Goal: Task Accomplishment & Management: Use online tool/utility

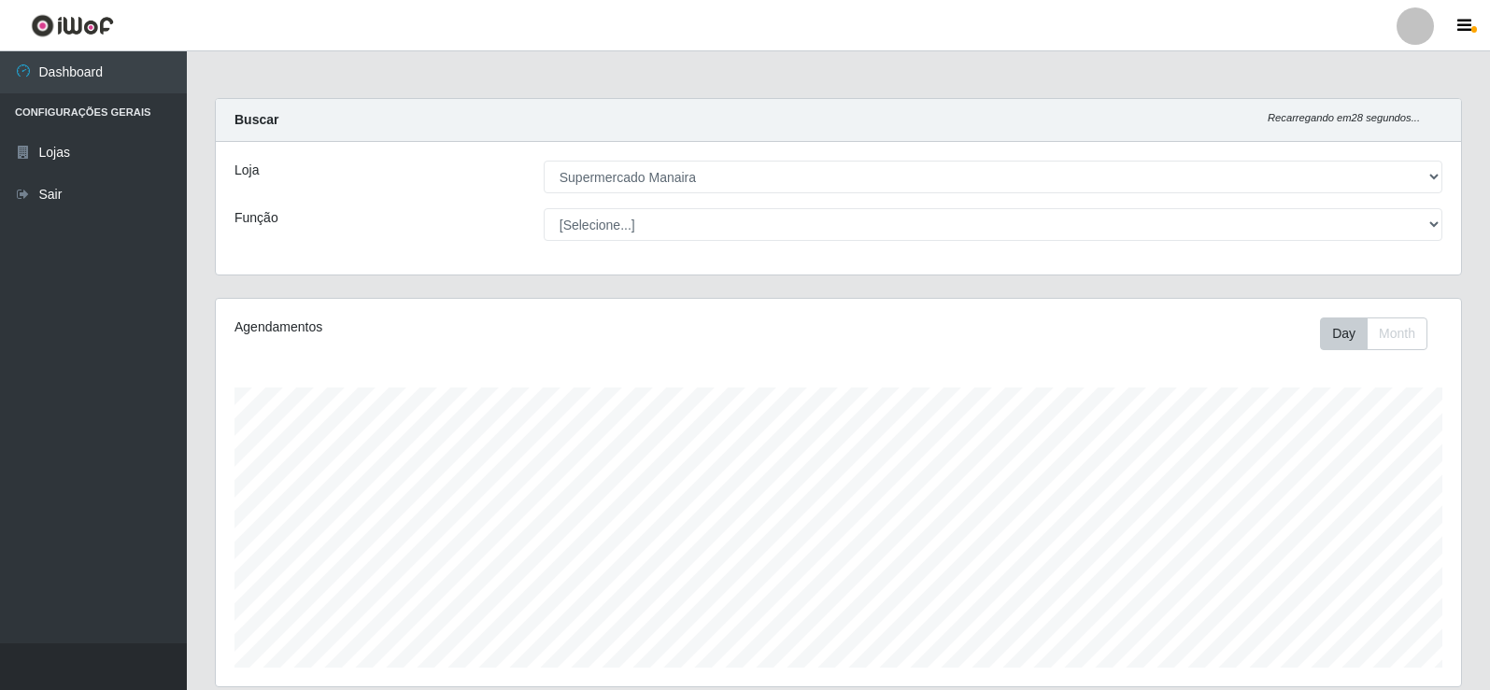
select select "443"
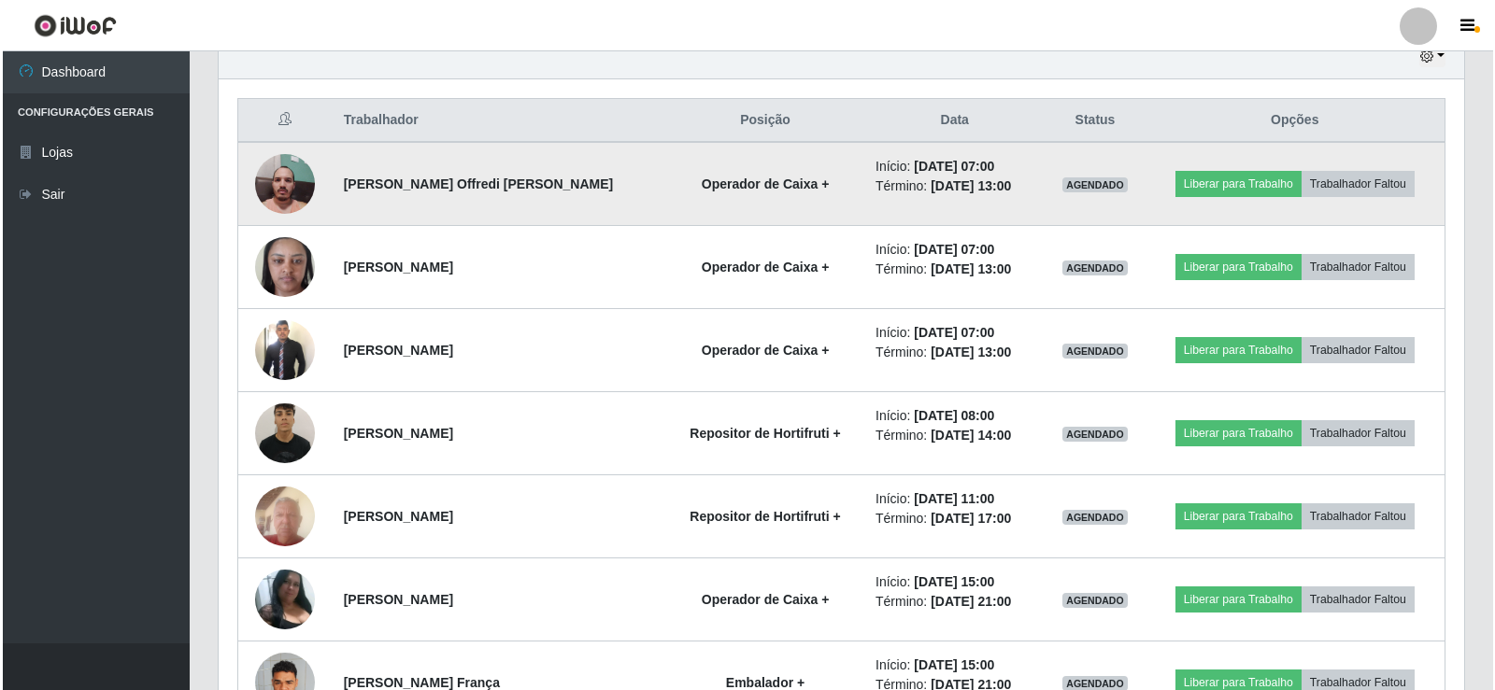
scroll to position [691, 0]
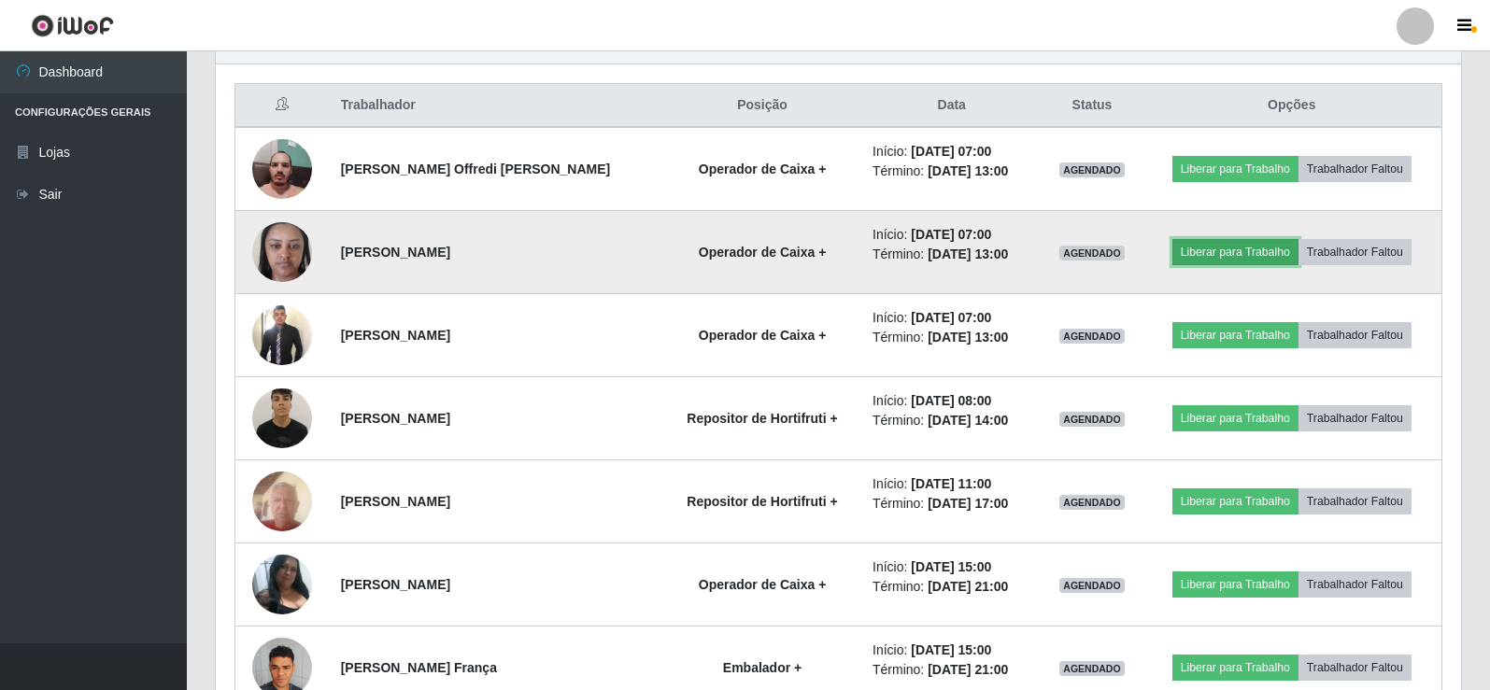
click at [1249, 251] on button "Liberar para Trabalho" at bounding box center [1235, 252] width 126 height 26
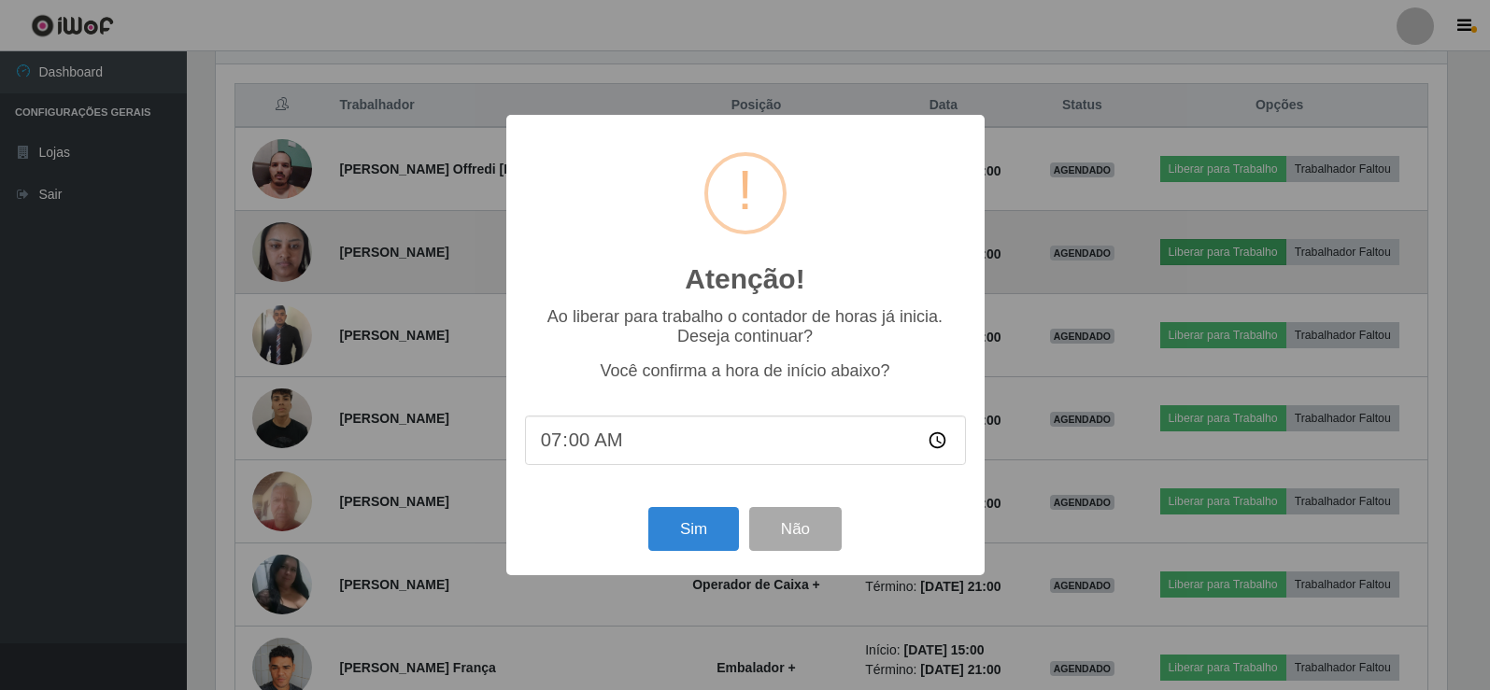
scroll to position [388, 1236]
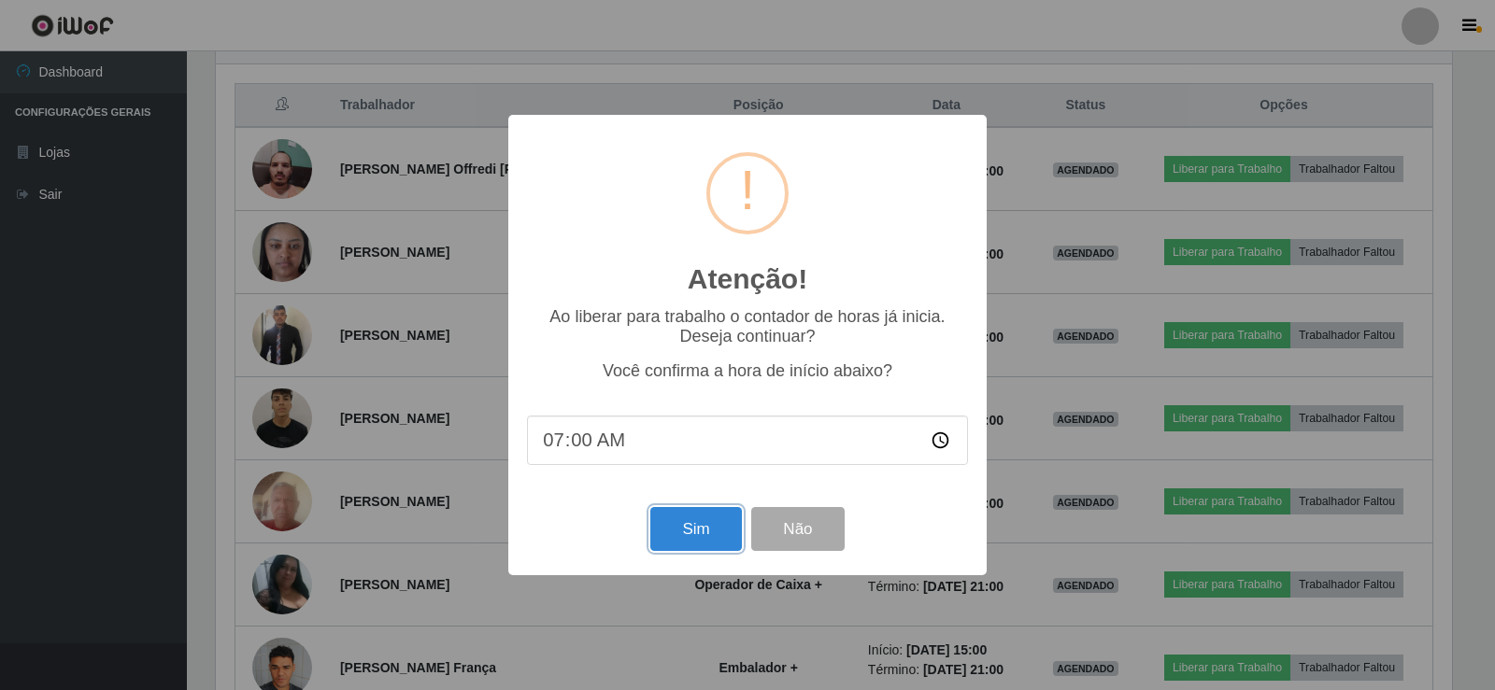
click at [694, 530] on button "Sim" at bounding box center [695, 529] width 91 height 44
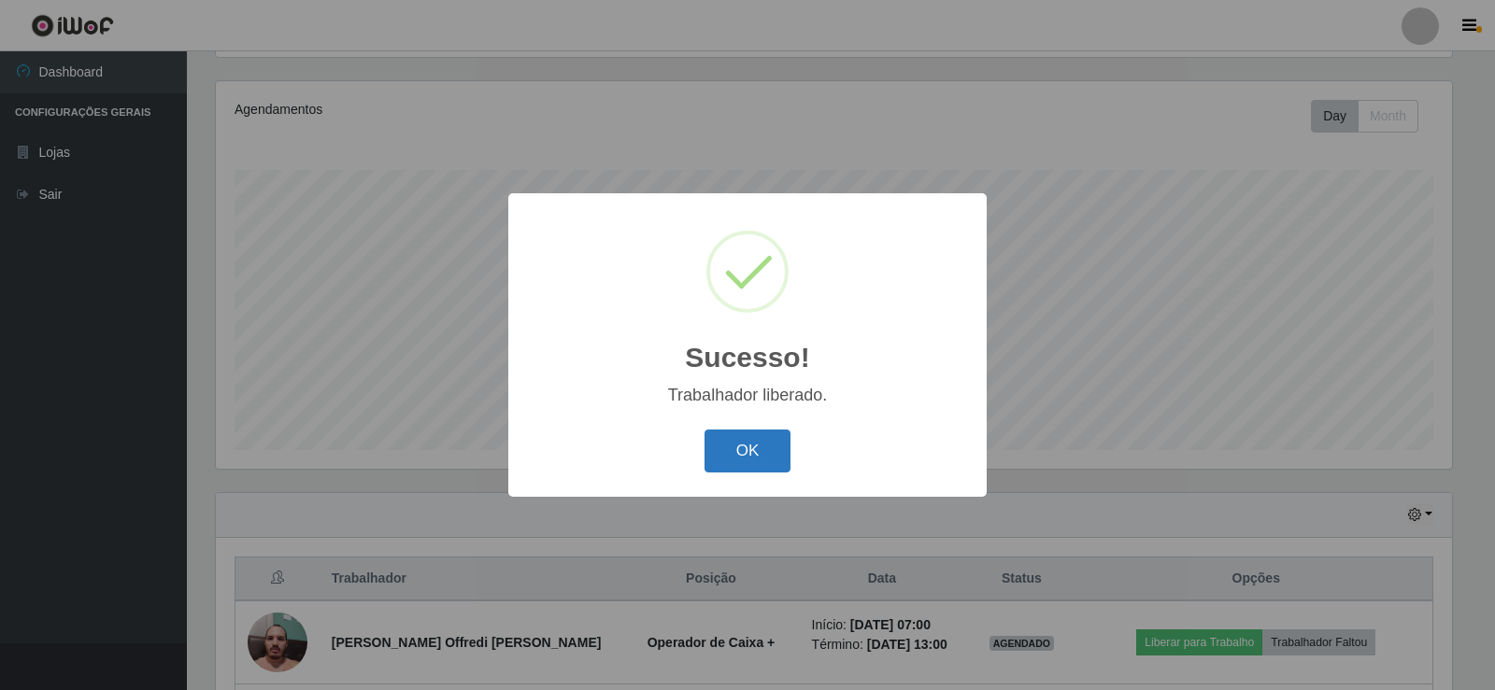
click at [747, 448] on button "OK" at bounding box center [747, 452] width 87 height 44
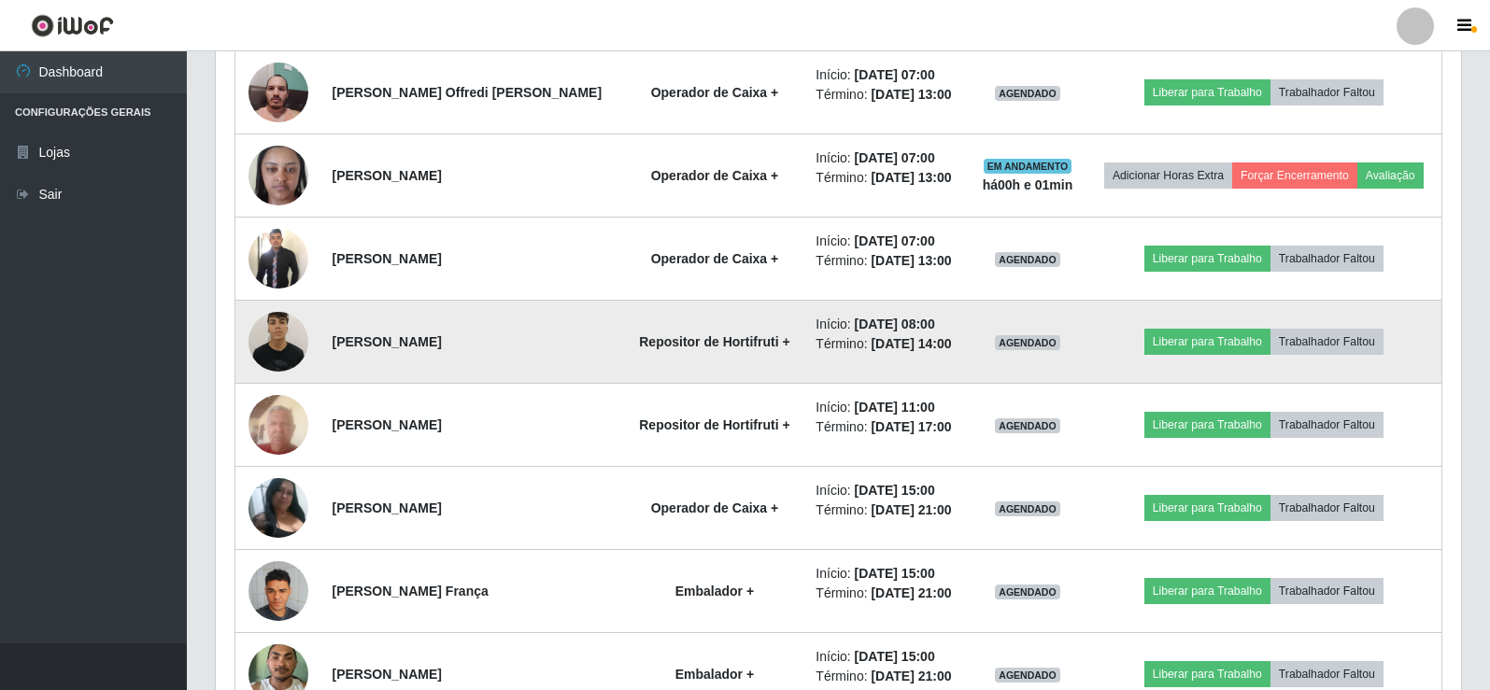
scroll to position [778, 0]
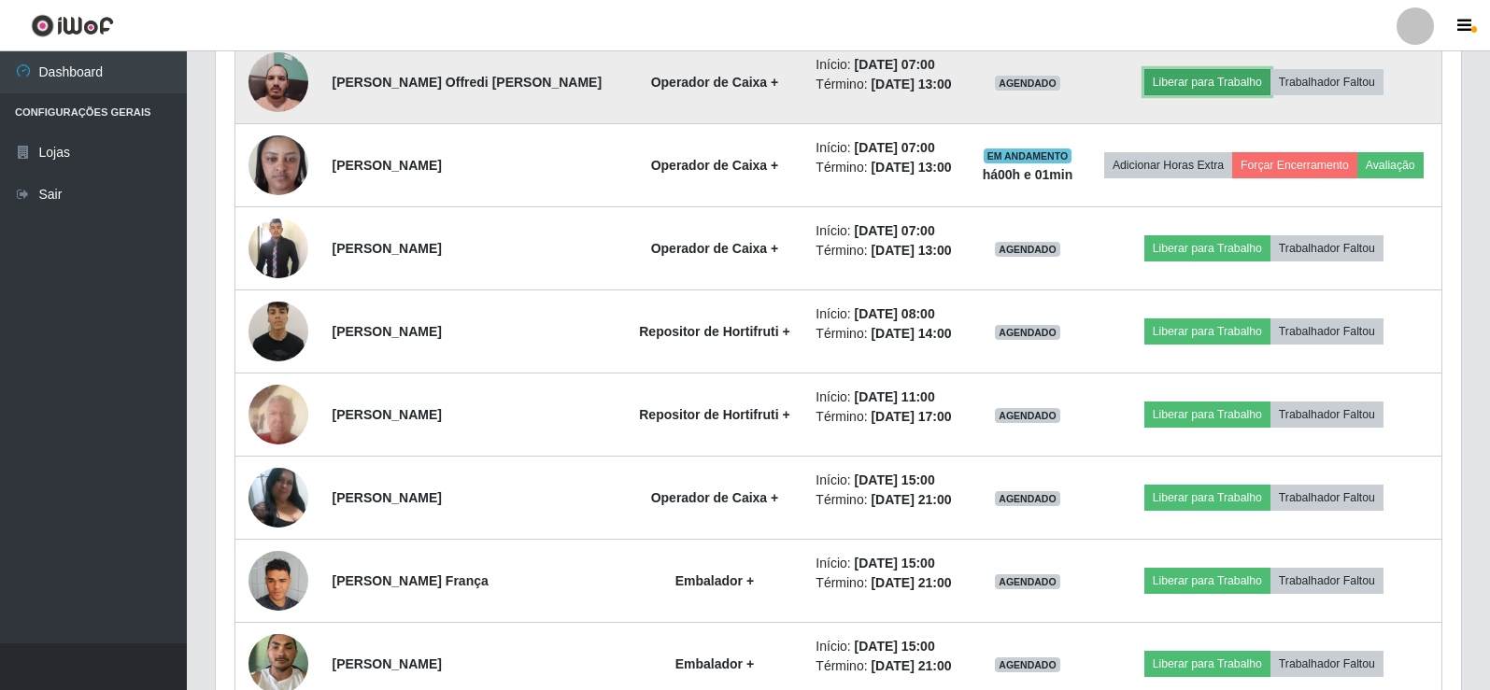
click at [1212, 92] on button "Liberar para Trabalho" at bounding box center [1207, 82] width 126 height 26
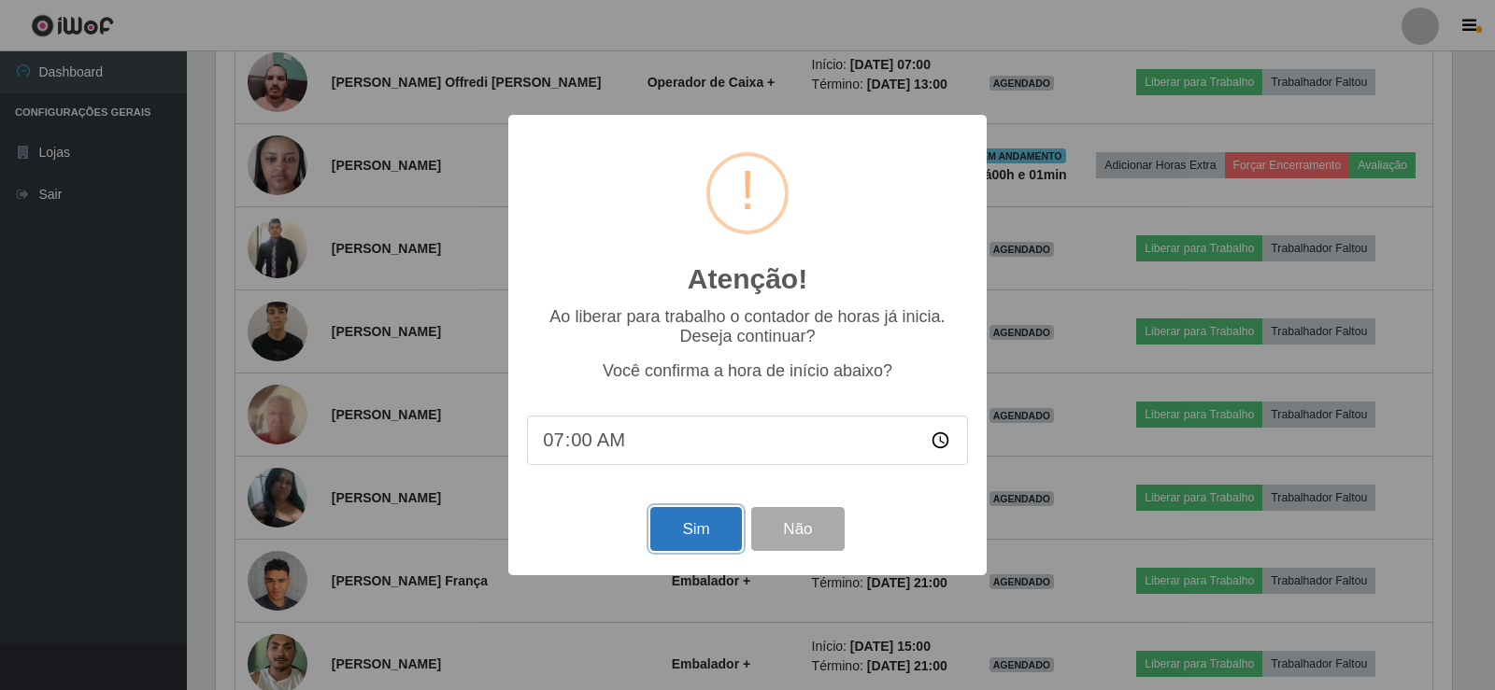
click at [699, 527] on button "Sim" at bounding box center [695, 529] width 91 height 44
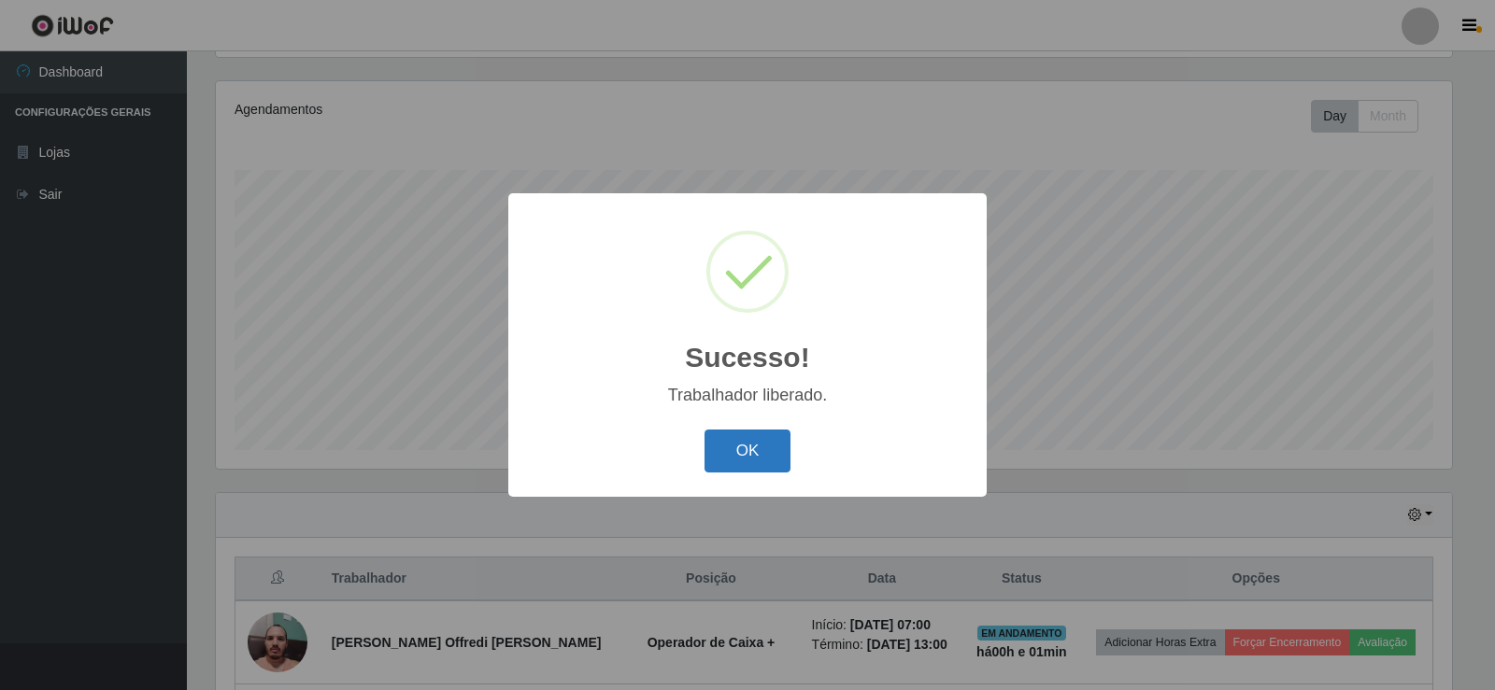
click at [747, 440] on button "OK" at bounding box center [747, 452] width 87 height 44
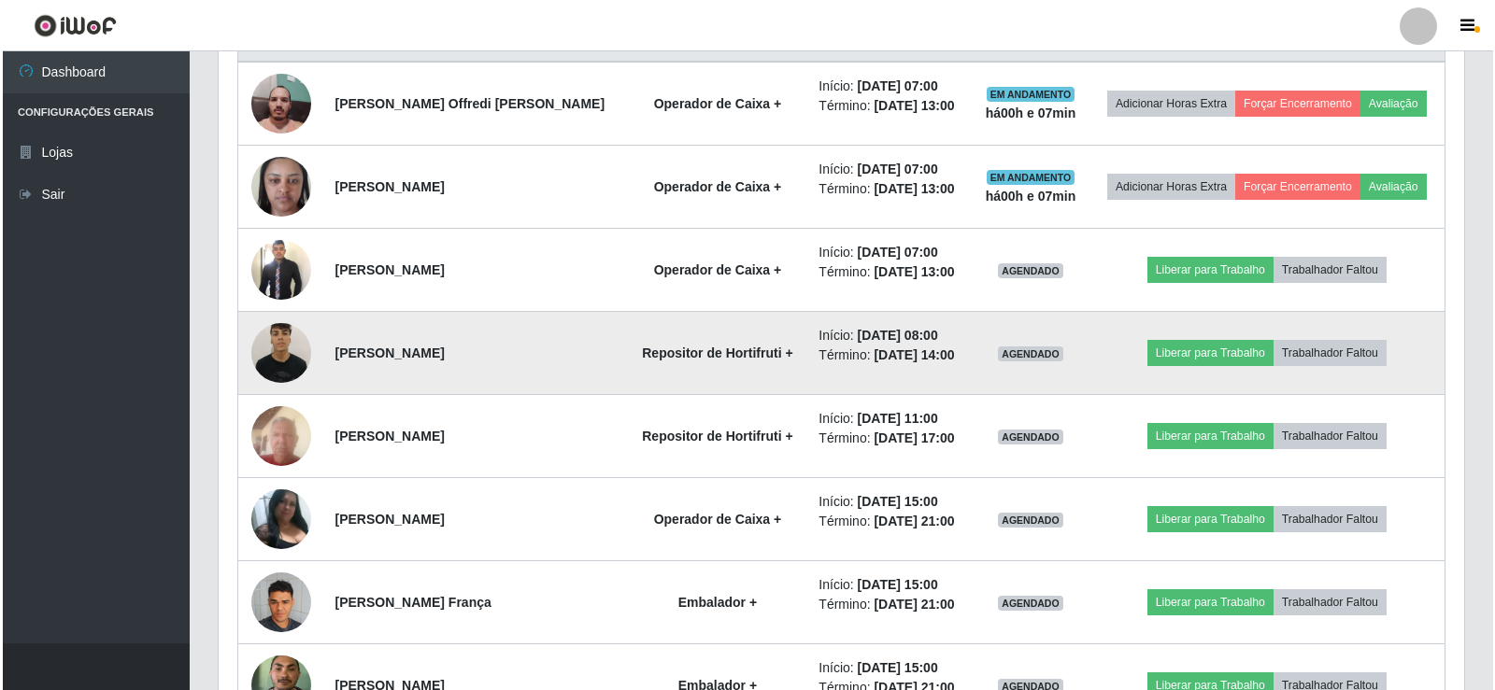
scroll to position [778, 0]
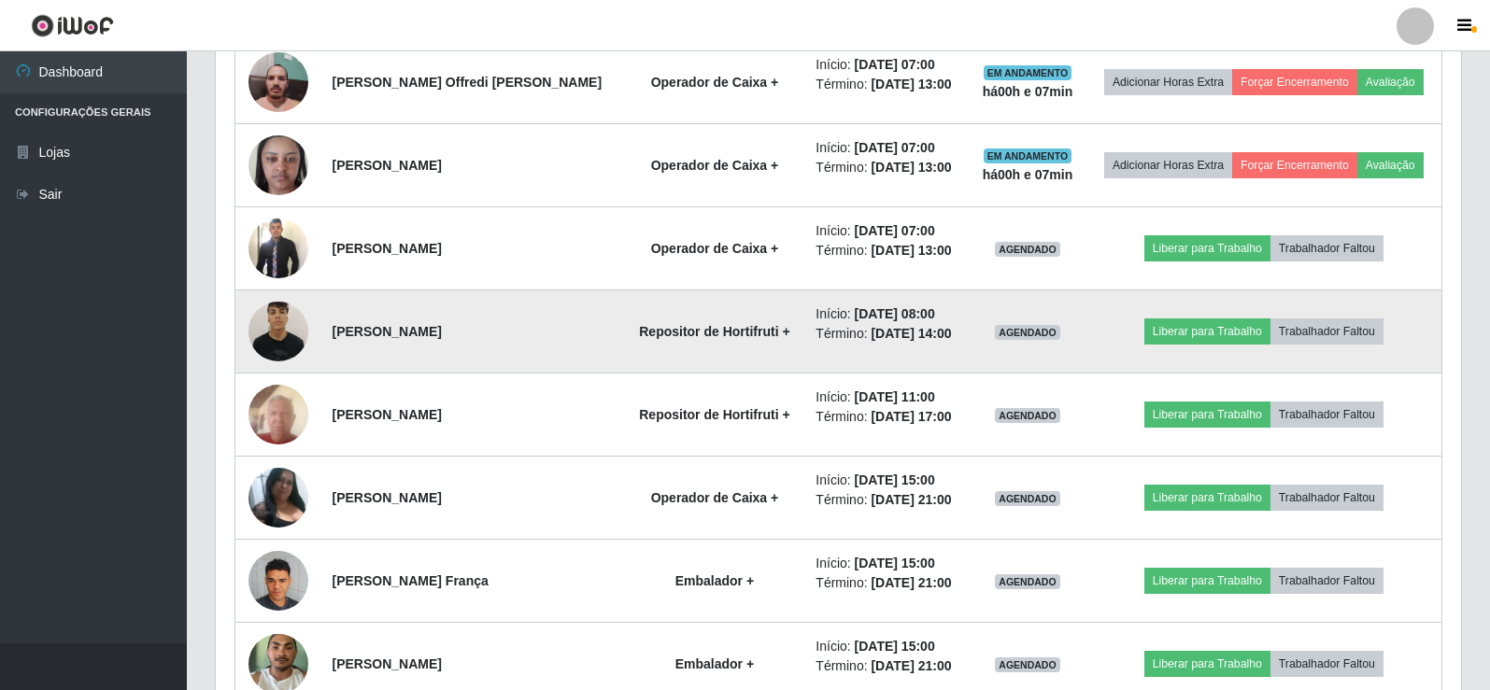
click at [269, 366] on img at bounding box center [278, 330] width 60 height 79
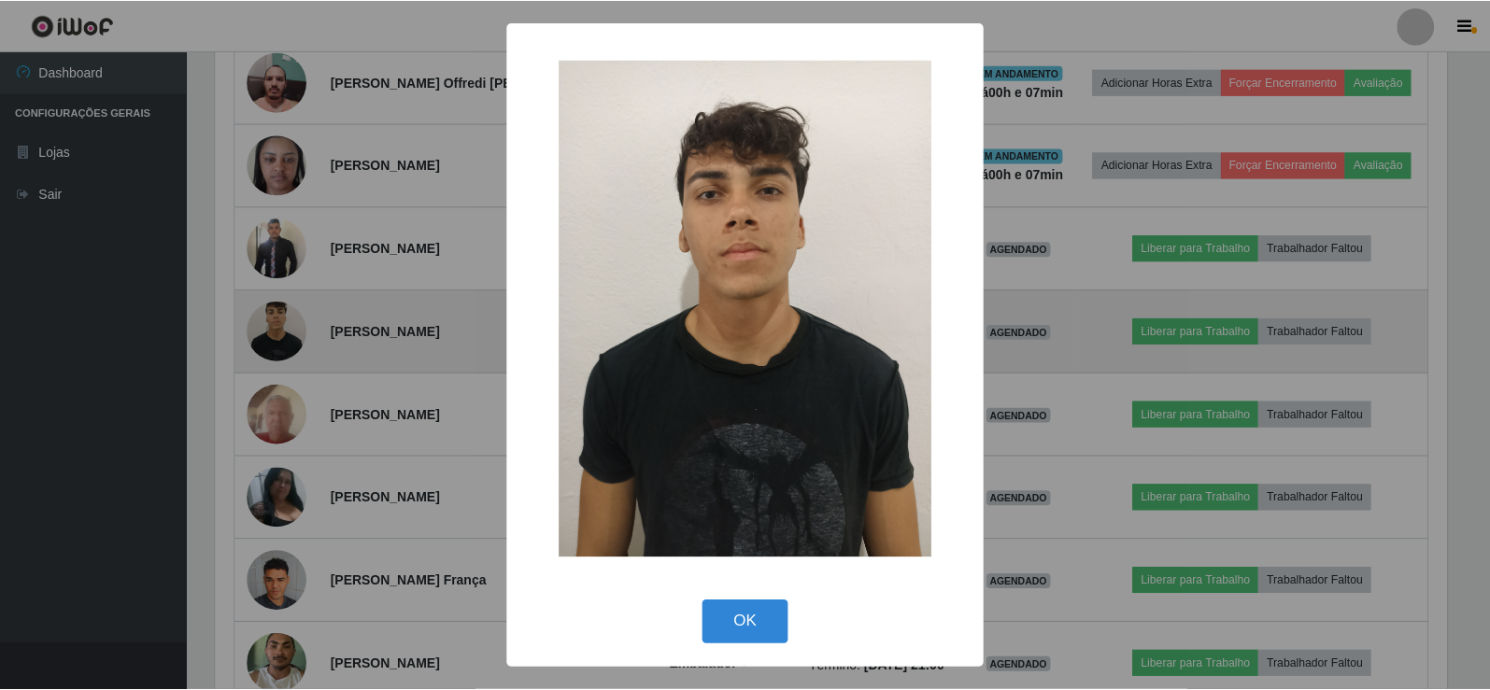
scroll to position [388, 1236]
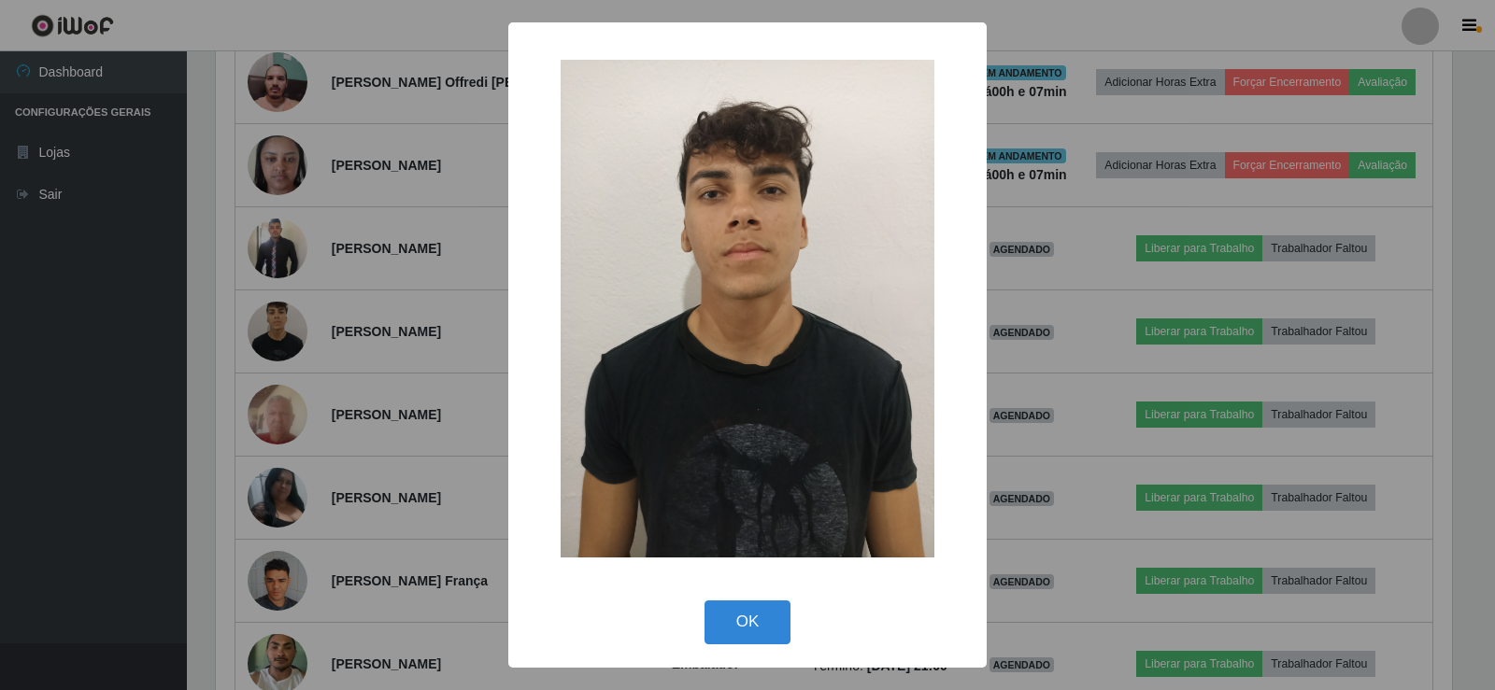
click at [1144, 67] on div "× OK Cancel" at bounding box center [747, 345] width 1495 height 690
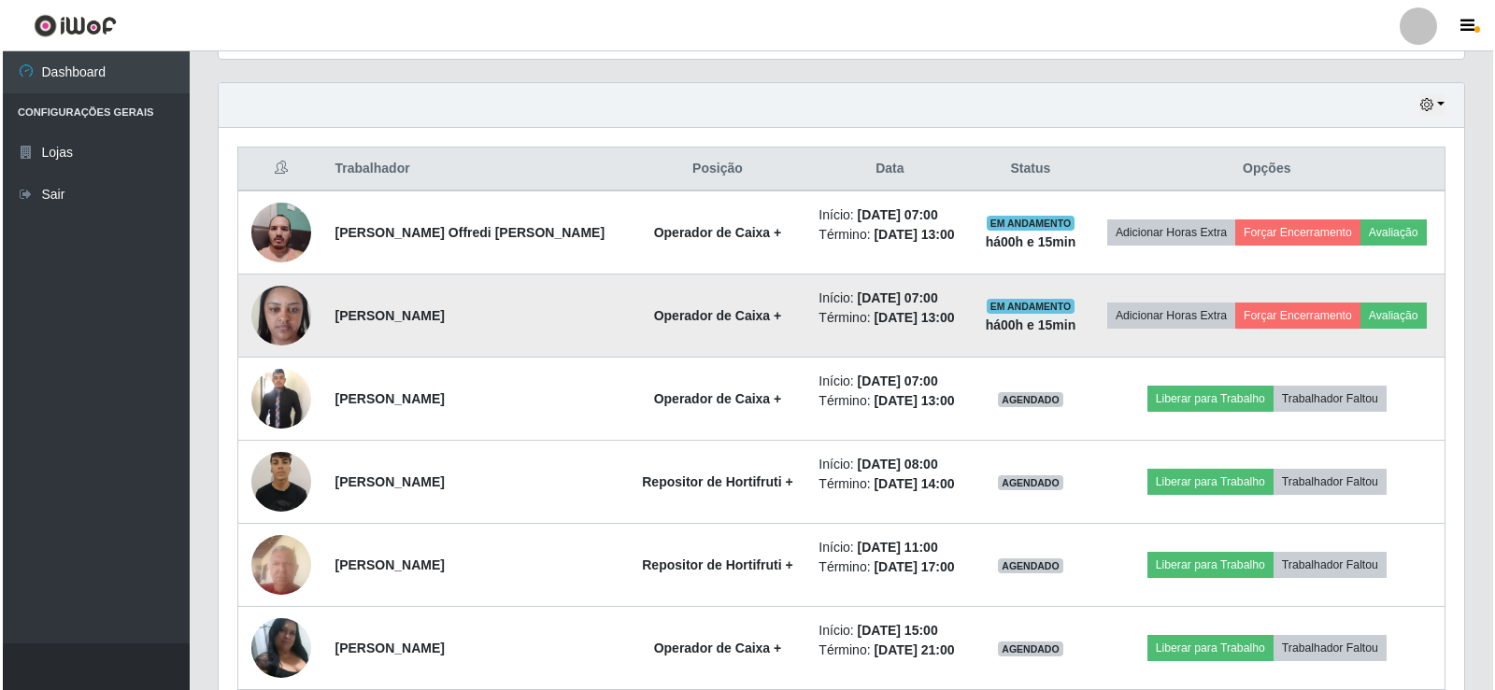
scroll to position [629, 0]
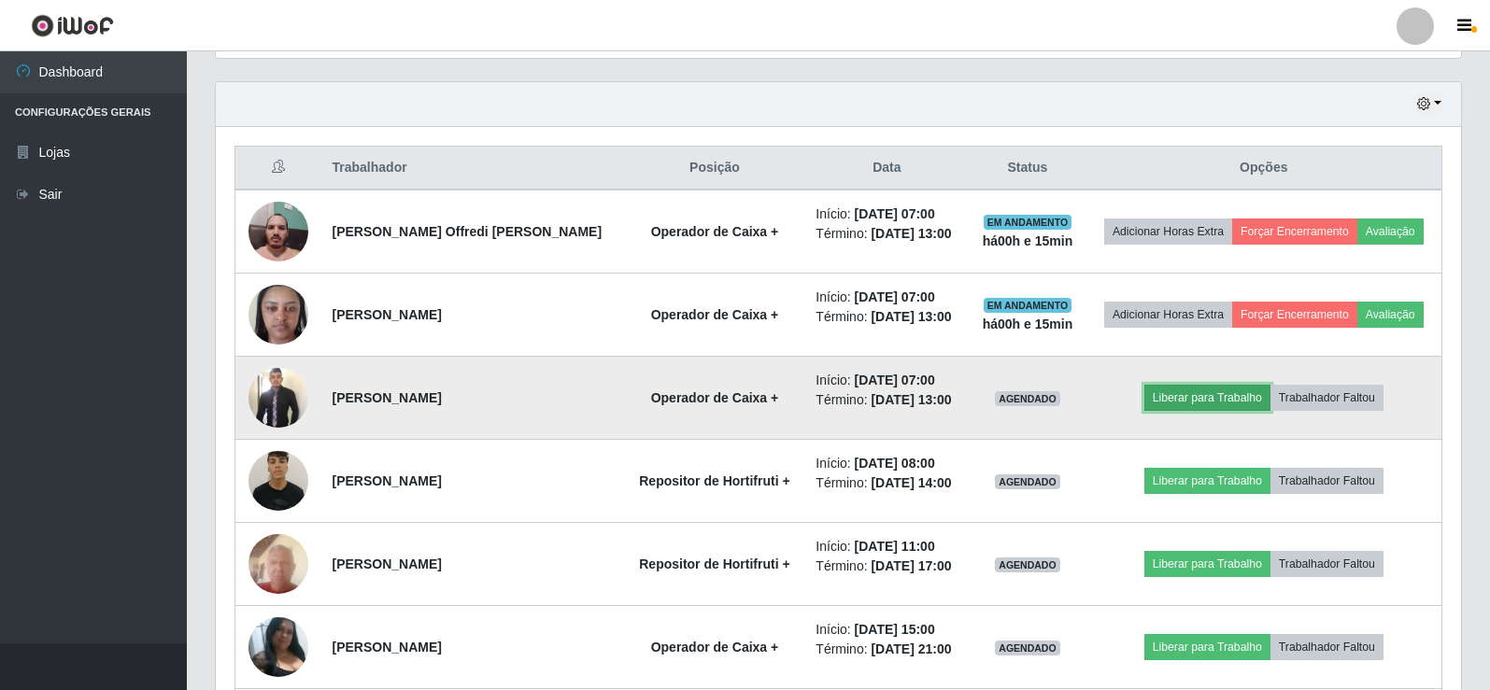
click at [1229, 411] on button "Liberar para Trabalho" at bounding box center [1207, 398] width 126 height 26
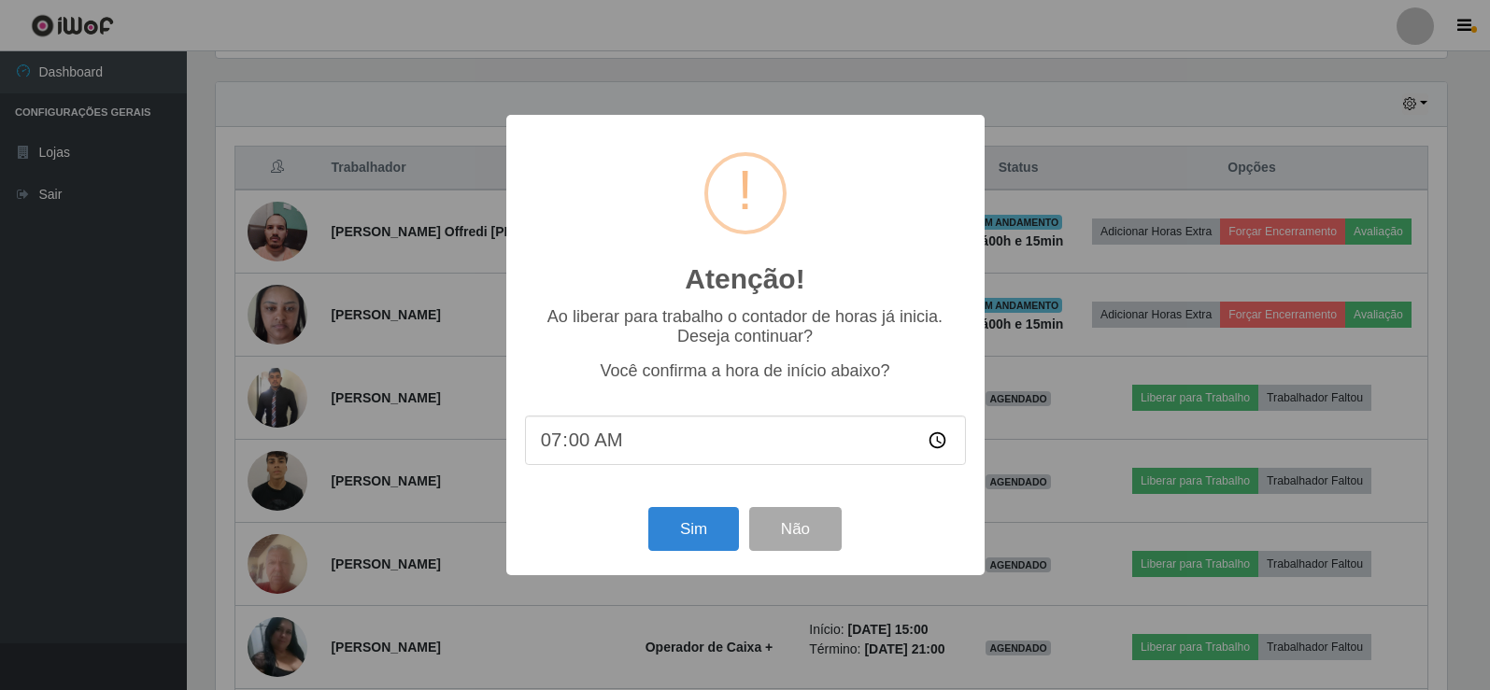
scroll to position [388, 1236]
drag, startPoint x: 673, startPoint y: 518, endPoint x: 688, endPoint y: 518, distance: 14.9
click at [674, 518] on button "Sim" at bounding box center [695, 529] width 91 height 44
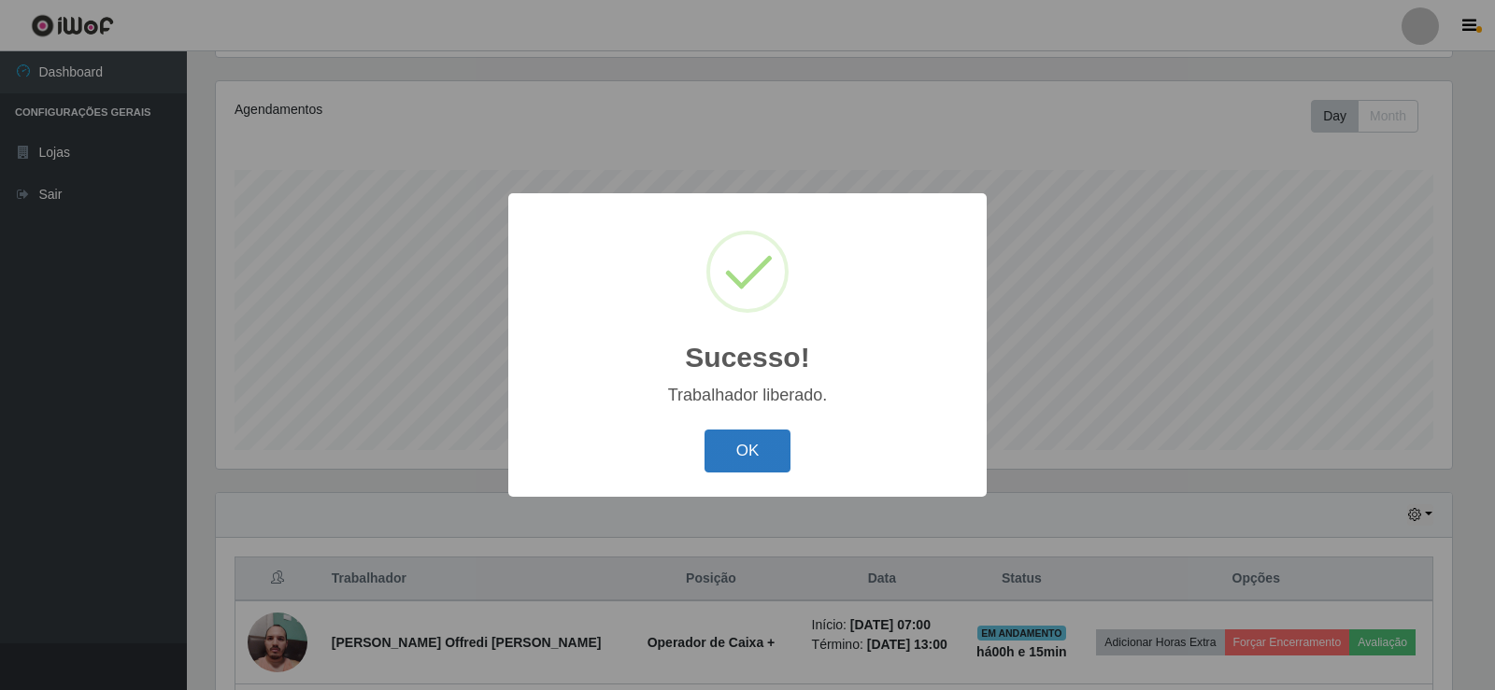
click at [760, 462] on button "OK" at bounding box center [747, 452] width 87 height 44
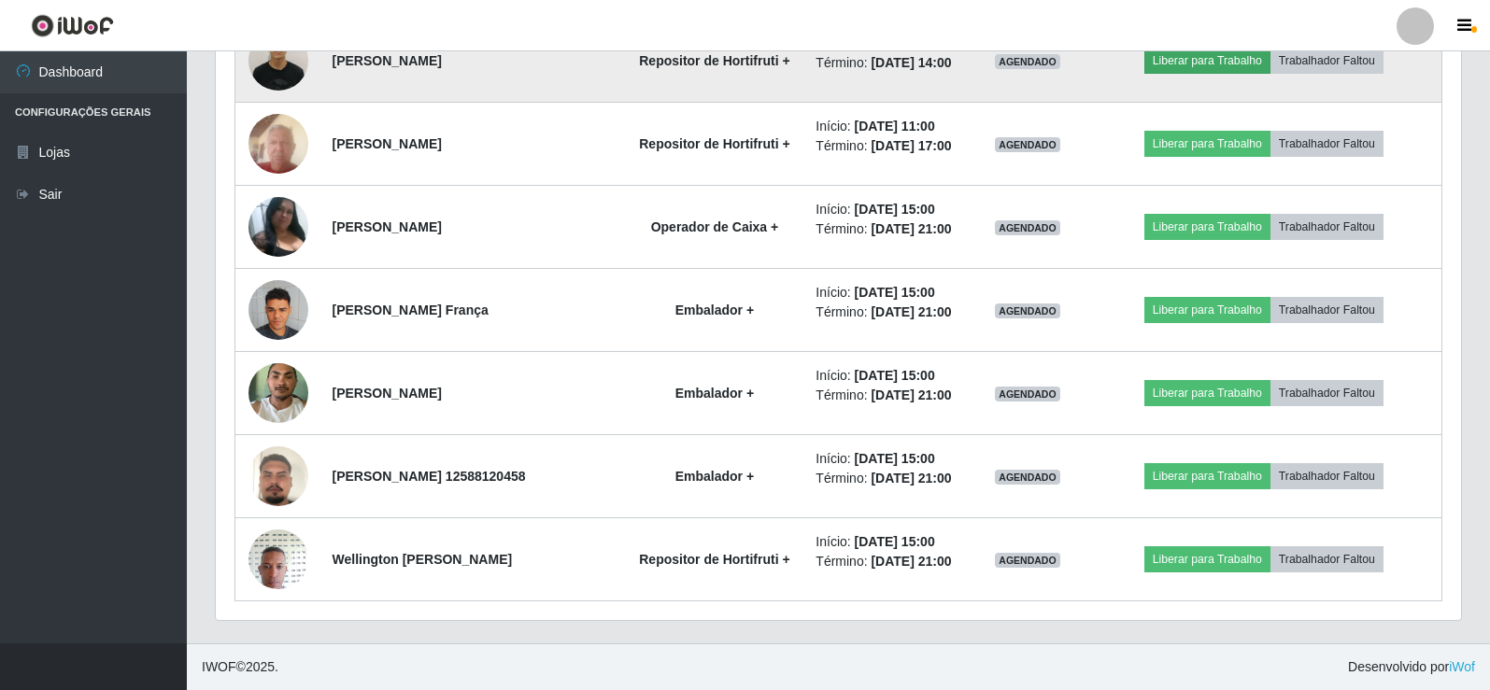
scroll to position [965, 0]
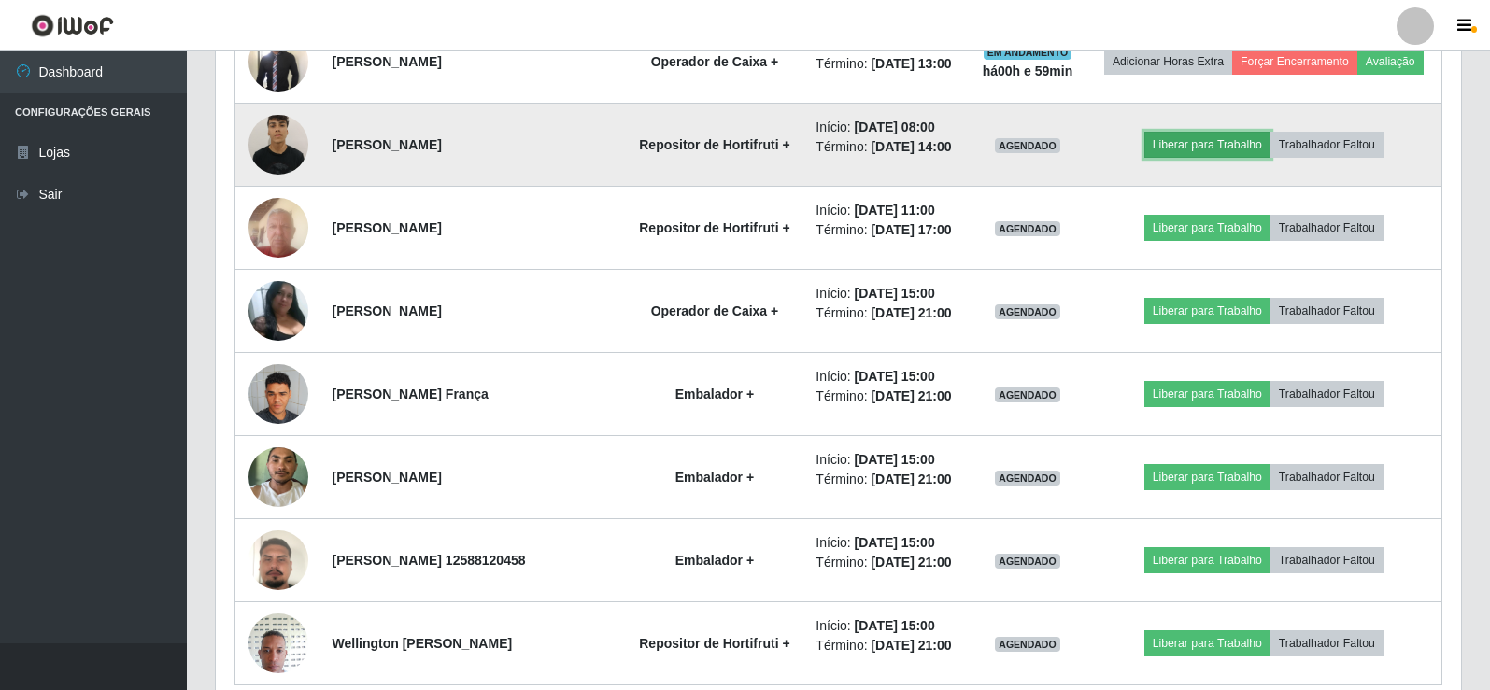
click at [1236, 158] on button "Liberar para Trabalho" at bounding box center [1207, 145] width 126 height 26
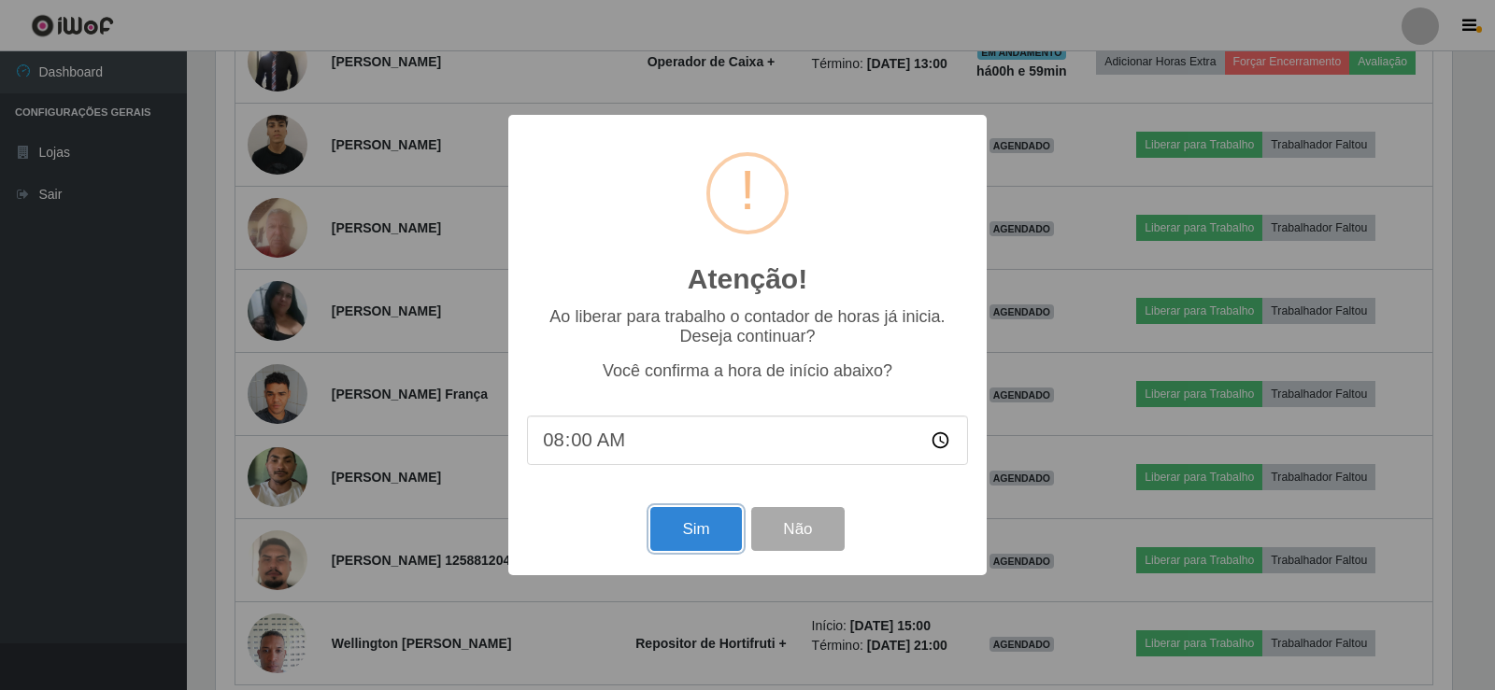
click at [698, 521] on button "Sim" at bounding box center [695, 529] width 91 height 44
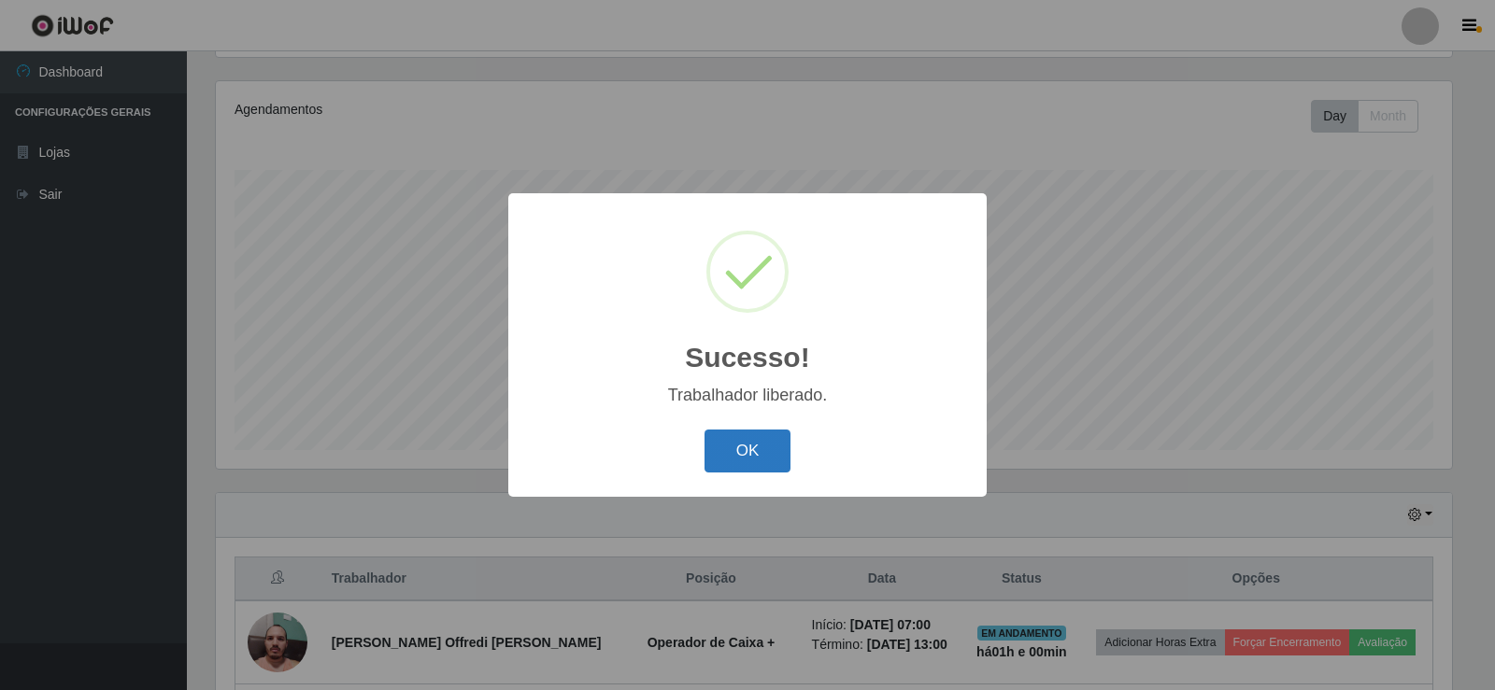
drag, startPoint x: 718, startPoint y: 447, endPoint x: 729, endPoint y: 463, distance: 19.7
click at [724, 461] on button "OK" at bounding box center [747, 452] width 87 height 44
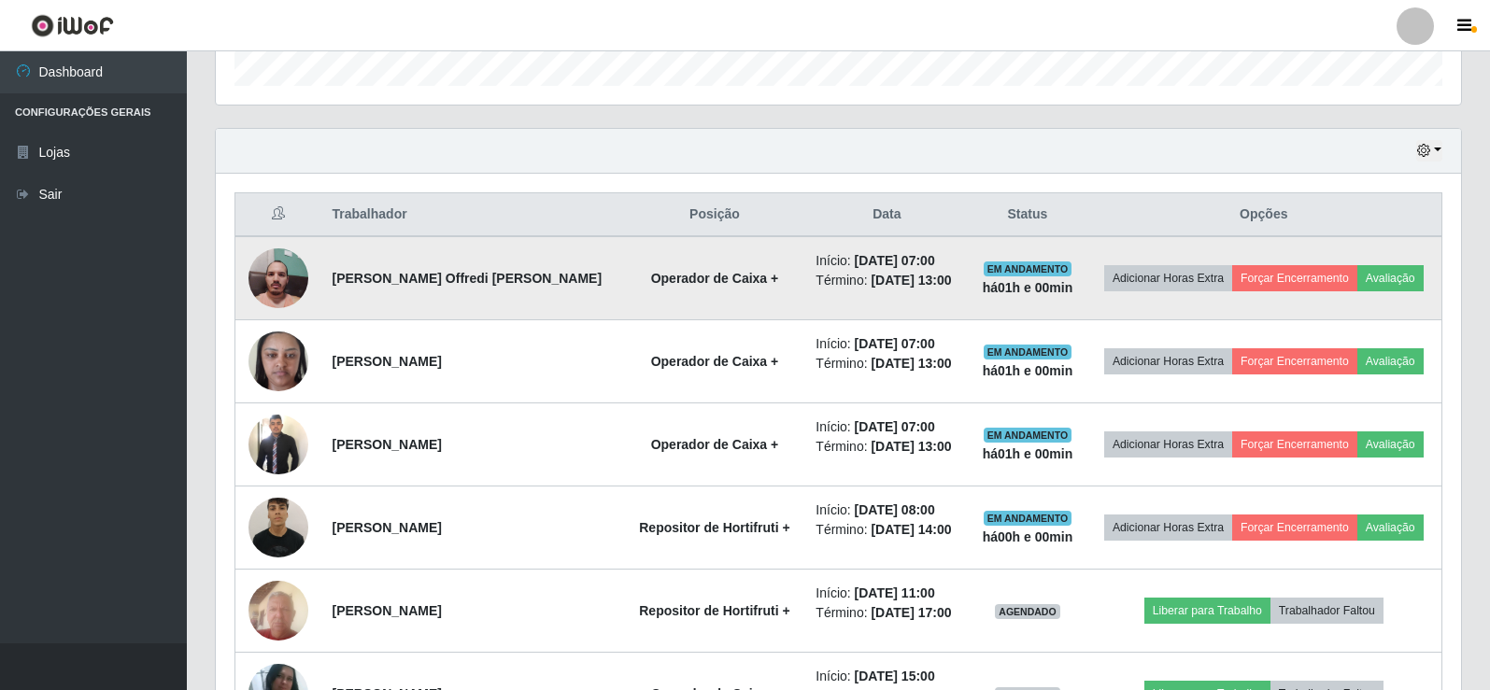
scroll to position [591, 0]
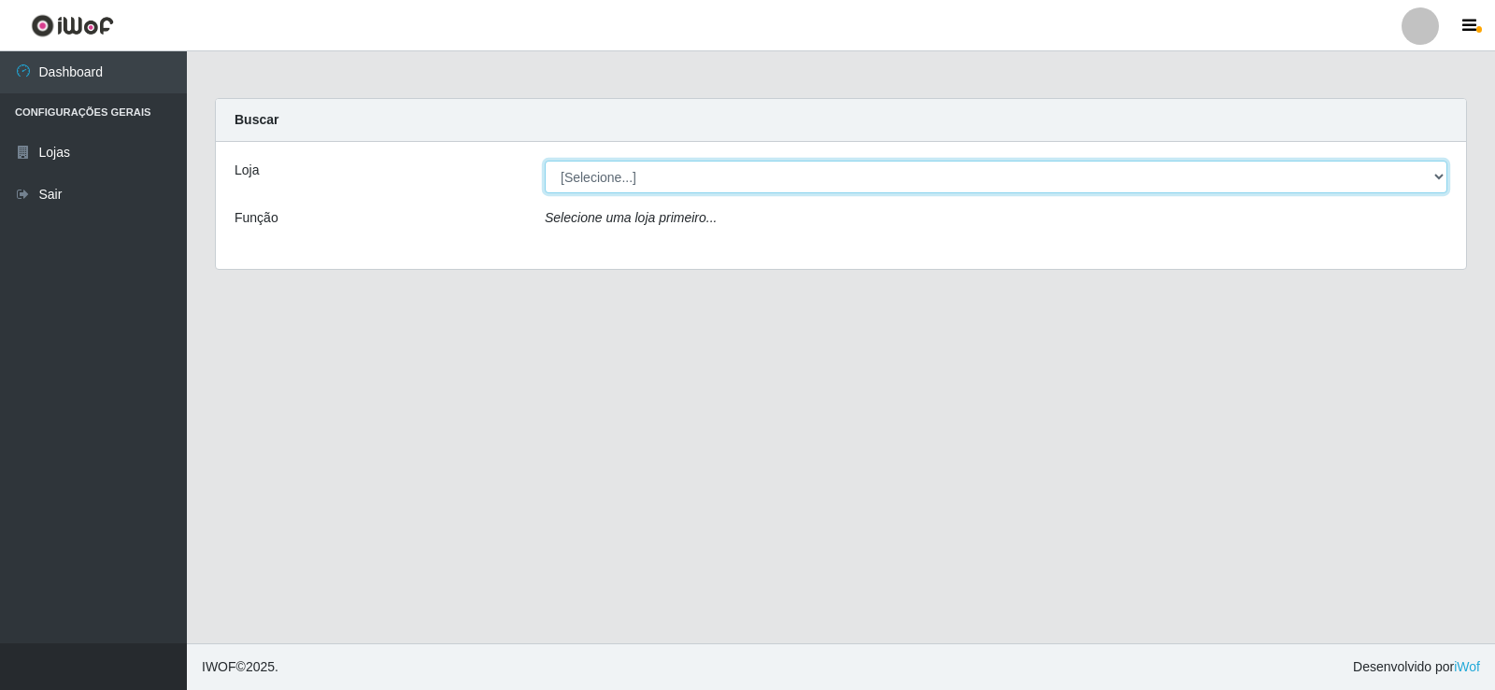
click at [1435, 179] on select "[Selecione...] Supermercado Manaira" at bounding box center [996, 177] width 902 height 33
select select "443"
click at [545, 161] on select "[Selecione...] Supermercado Manaira" at bounding box center [996, 177] width 902 height 33
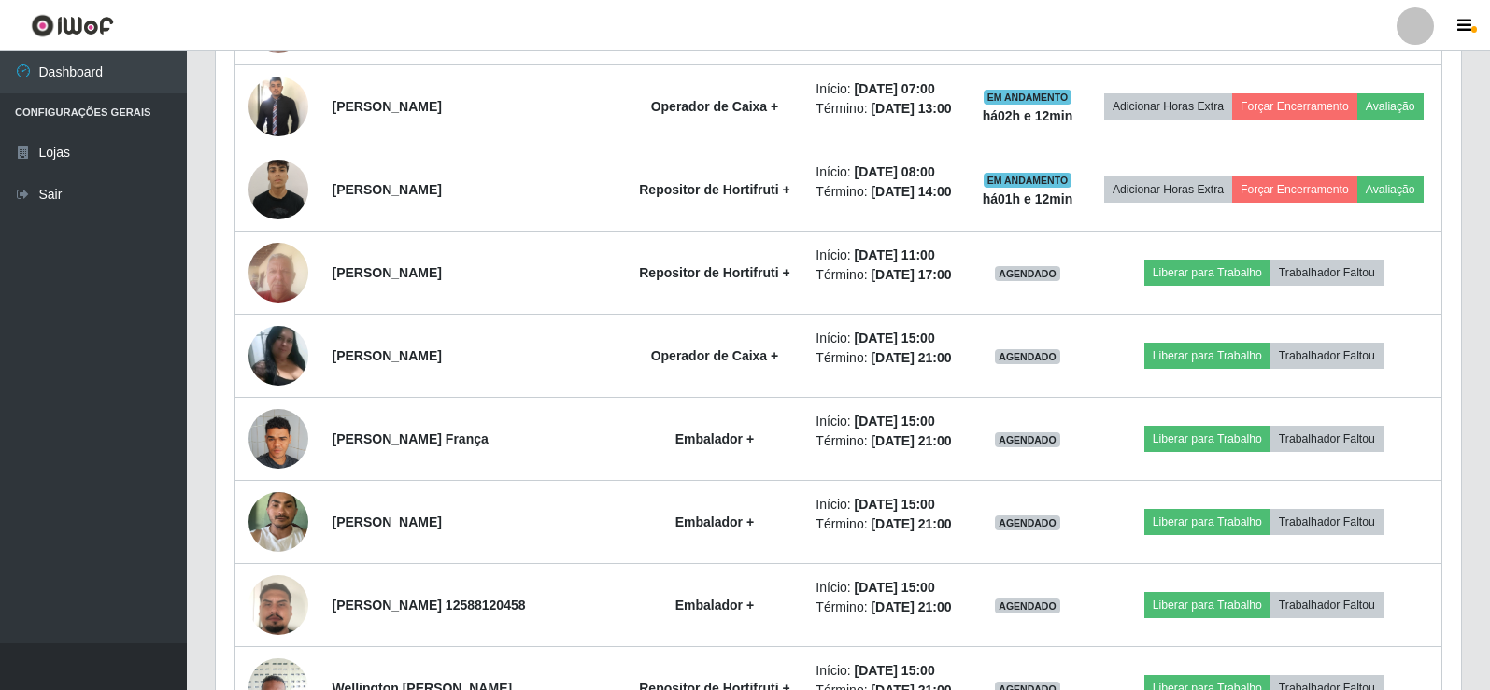
scroll to position [922, 0]
